Goal: Transaction & Acquisition: Purchase product/service

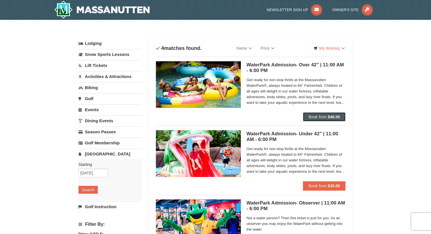
click at [325, 115] on span "Book from" at bounding box center [318, 117] width 18 height 5
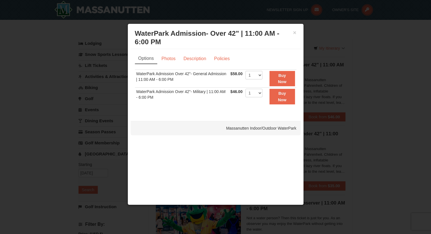
click at [149, 58] on link "Options" at bounding box center [146, 58] width 22 height 11
click at [260, 74] on select "1 2 3 4 5 6 7 8 9 10 11 12 13 14 15 16 17 18 19 20 21 22" at bounding box center [254, 75] width 17 height 9
click at [268, 50] on div "Options Photos Description Policies Sorry, no matches found. Please remove some…" at bounding box center [216, 82] width 170 height 67
click at [265, 55] on ul "Options Photos Description Policies" at bounding box center [216, 58] width 162 height 10
click at [256, 75] on select "1 2 3 4 5 6 7 8 9 10 11 12 13 14 15 16 17 18 19 20 21 22" at bounding box center [254, 75] width 17 height 9
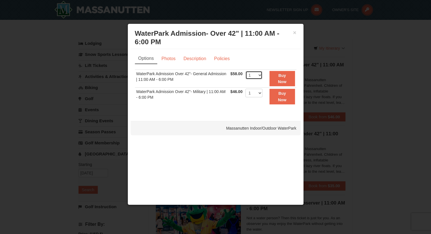
select select "2"
click at [246, 71] on select "1 2 3 4 5 6 7 8 9 10 11 12 13 14 15 16 17 18 19 20 21 22" at bounding box center [254, 75] width 17 height 9
click at [283, 80] on strong "Buy Now" at bounding box center [282, 78] width 9 height 11
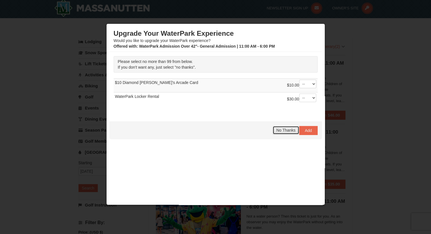
click at [277, 132] on button "No Thanks" at bounding box center [286, 130] width 26 height 9
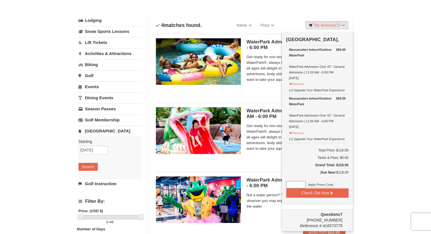
scroll to position [30, 0]
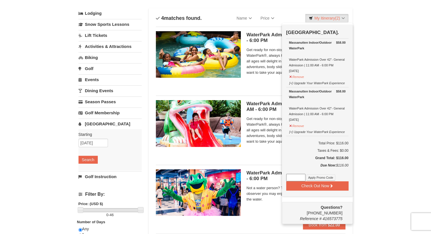
click at [384, 116] on div "× Categories List Filter My Itinerary (2) Check Out Now [GEOGRAPHIC_DATA]. $58.…" at bounding box center [215, 154] width 431 height 329
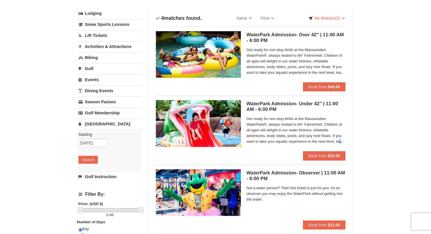
click at [340, 142] on span "Get ready for non-stop thrills at the Massanutten WaterPark®, always heated to …" at bounding box center [296, 130] width 99 height 28
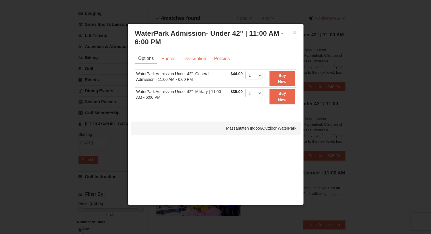
click at [394, 101] on div at bounding box center [215, 117] width 431 height 234
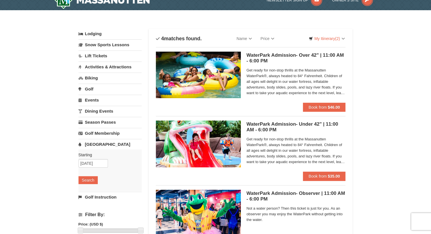
scroll to position [0, 0]
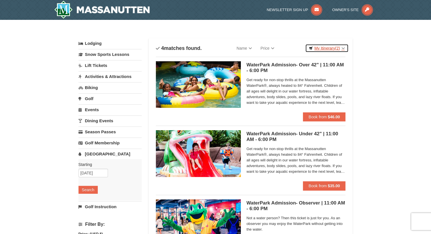
click at [343, 50] on link "My Itinerary (2)" at bounding box center [326, 48] width 43 height 9
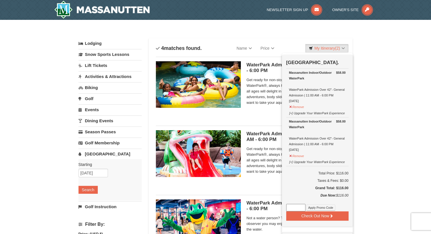
click at [374, 37] on div "× Categories List Filter My Itinerary (2) Check Out Now [GEOGRAPHIC_DATA]. $58.…" at bounding box center [215, 184] width 431 height 329
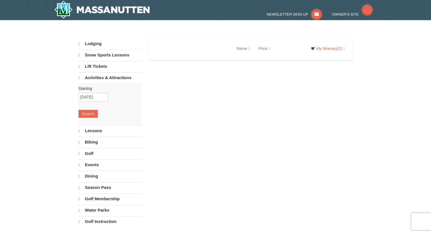
select select "10"
